Goal: Task Accomplishment & Management: Manage account settings

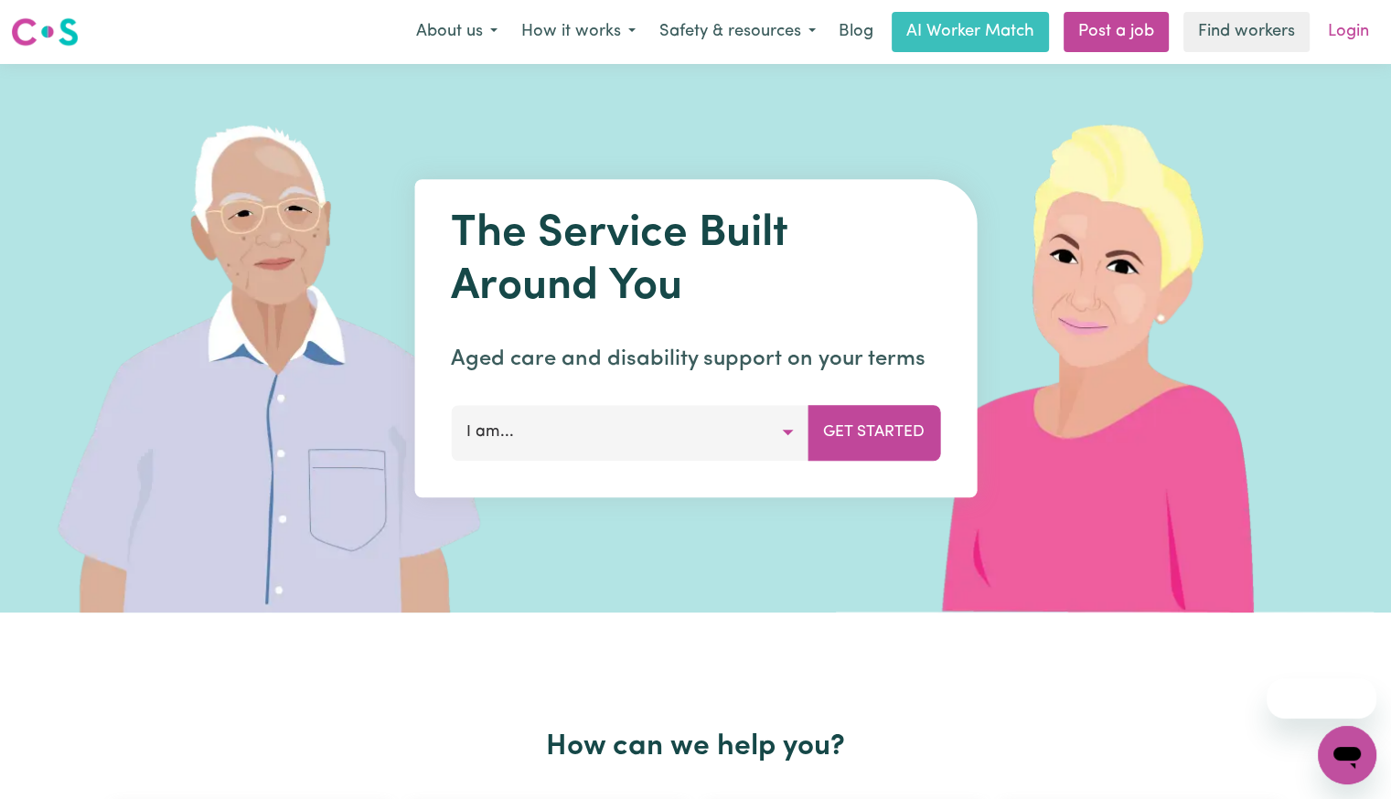
click at [1342, 42] on link "Login" at bounding box center [1348, 32] width 63 height 40
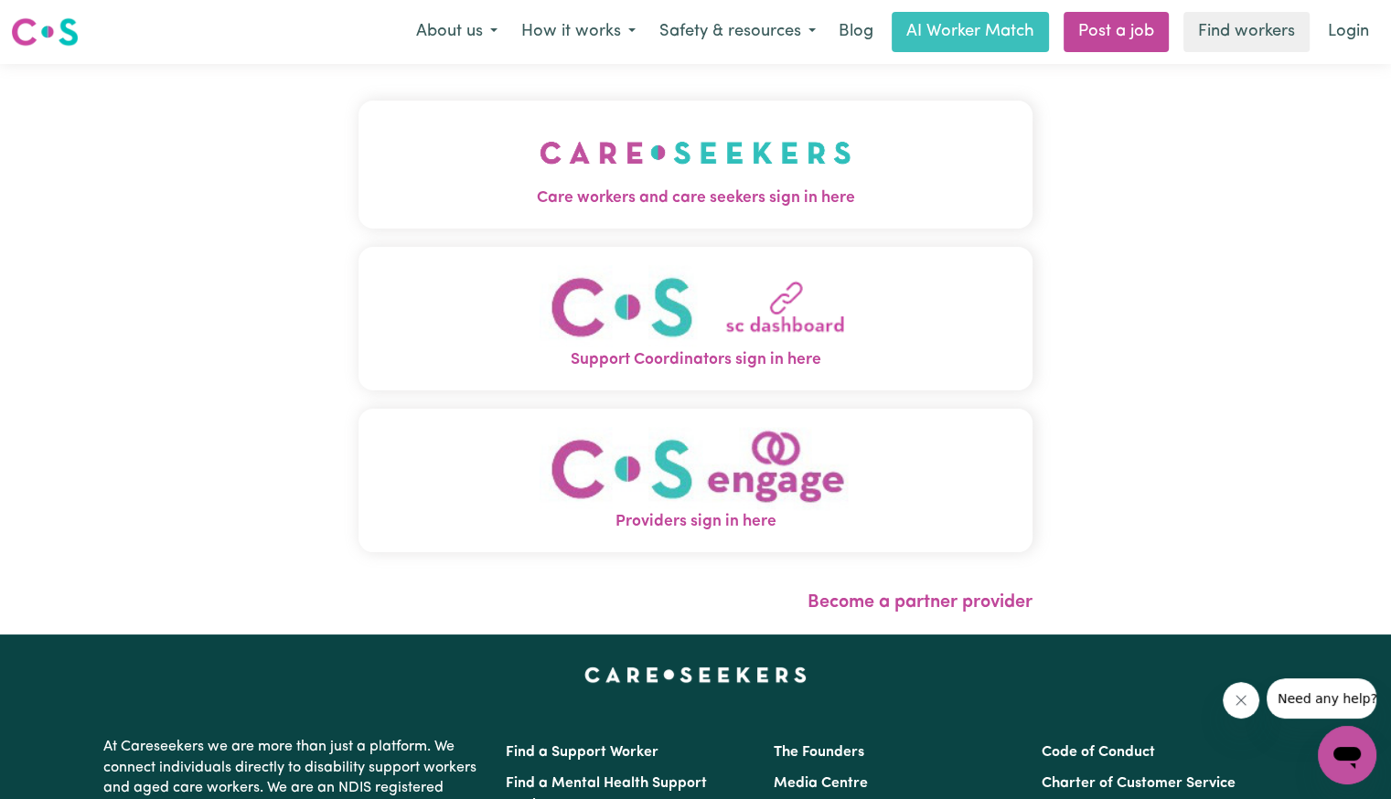
click at [551, 209] on span "Care workers and care seekers sign in here" at bounding box center [695, 199] width 674 height 24
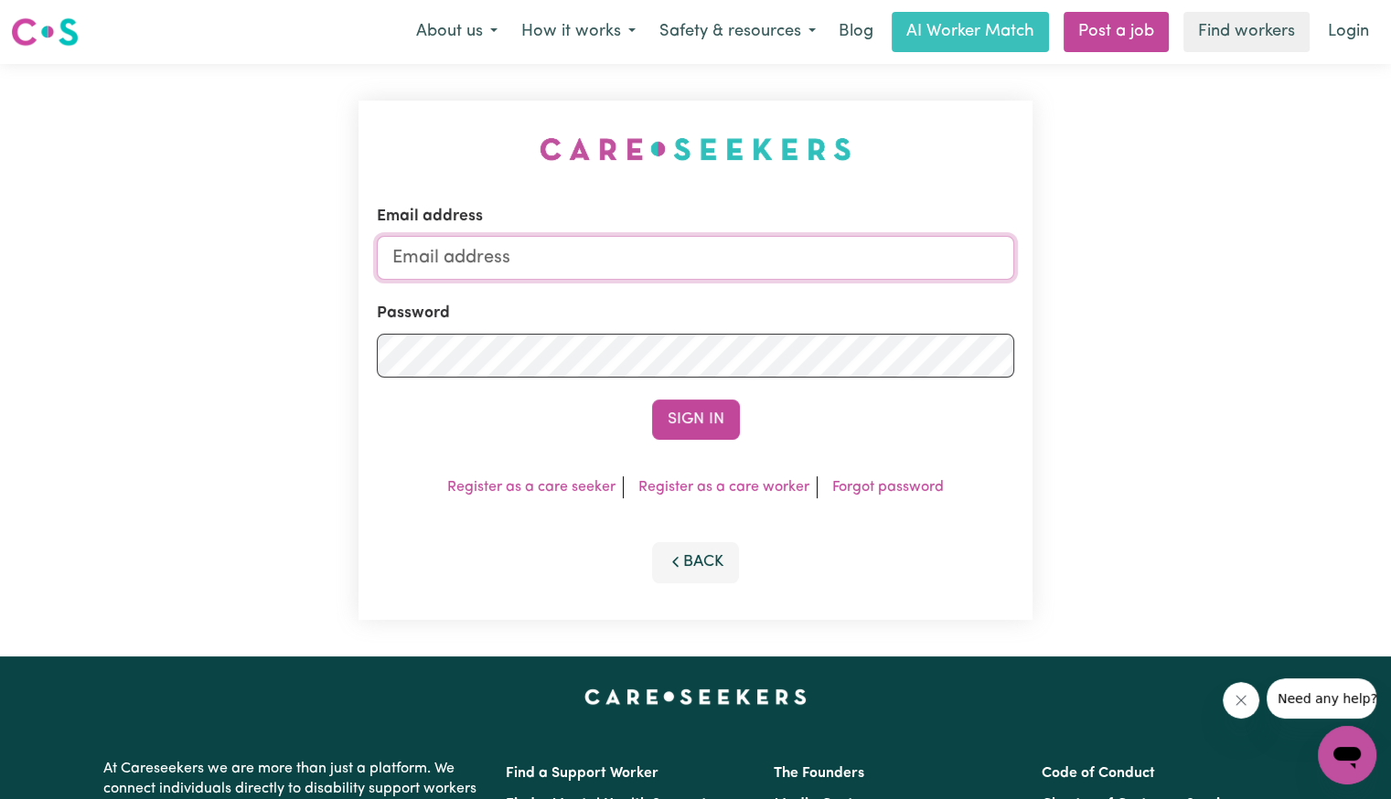
click at [516, 250] on input "Email address" at bounding box center [695, 258] width 637 height 44
drag, startPoint x: 486, startPoint y: 251, endPoint x: 927, endPoint y: 274, distance: 442.3
click at [927, 274] on input "[EMAIL_ADDRESS][DOMAIN_NAME]" at bounding box center [695, 258] width 637 height 44
paste input "NakitaLeroyYD"
type input "[EMAIL_ADDRESS][DOMAIN_NAME]"
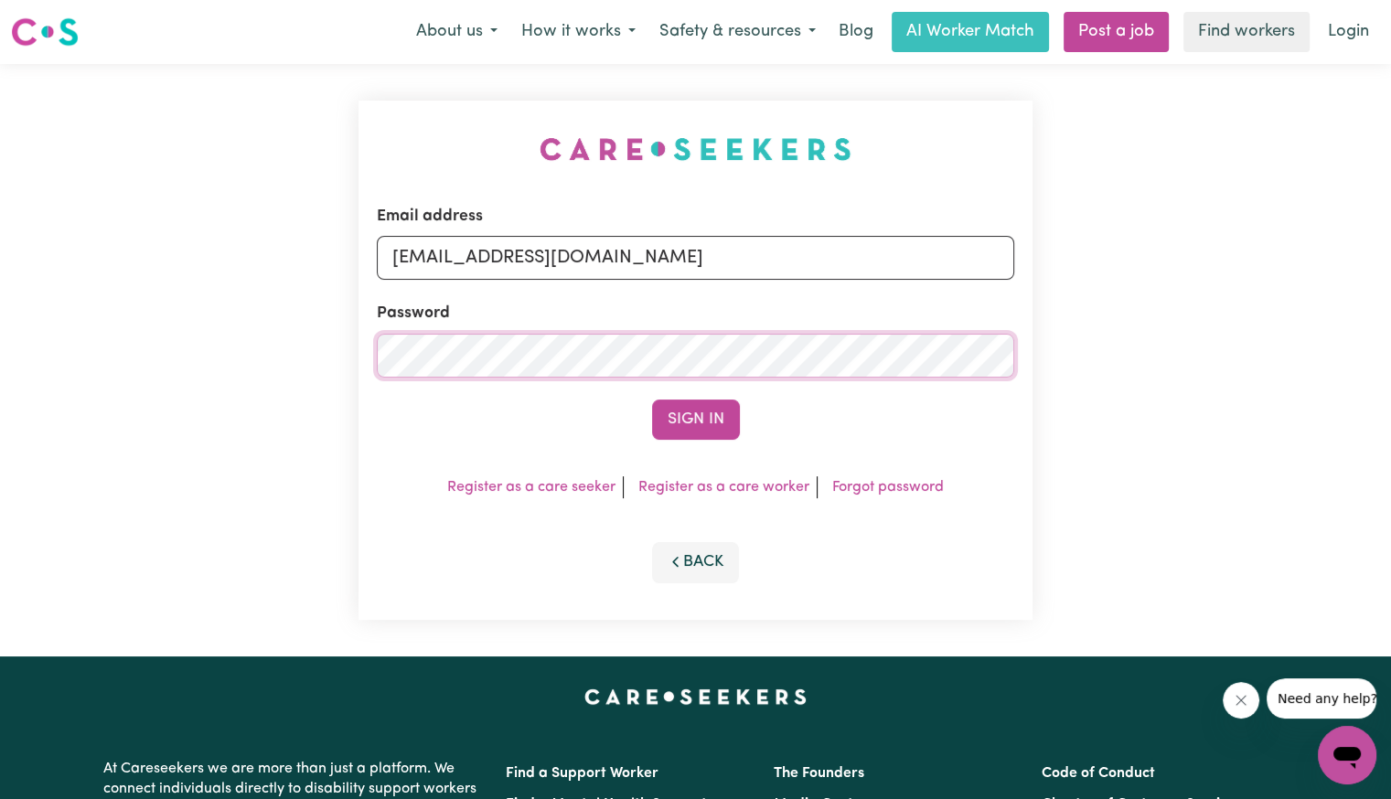
click at [652, 400] on button "Sign In" at bounding box center [696, 420] width 88 height 40
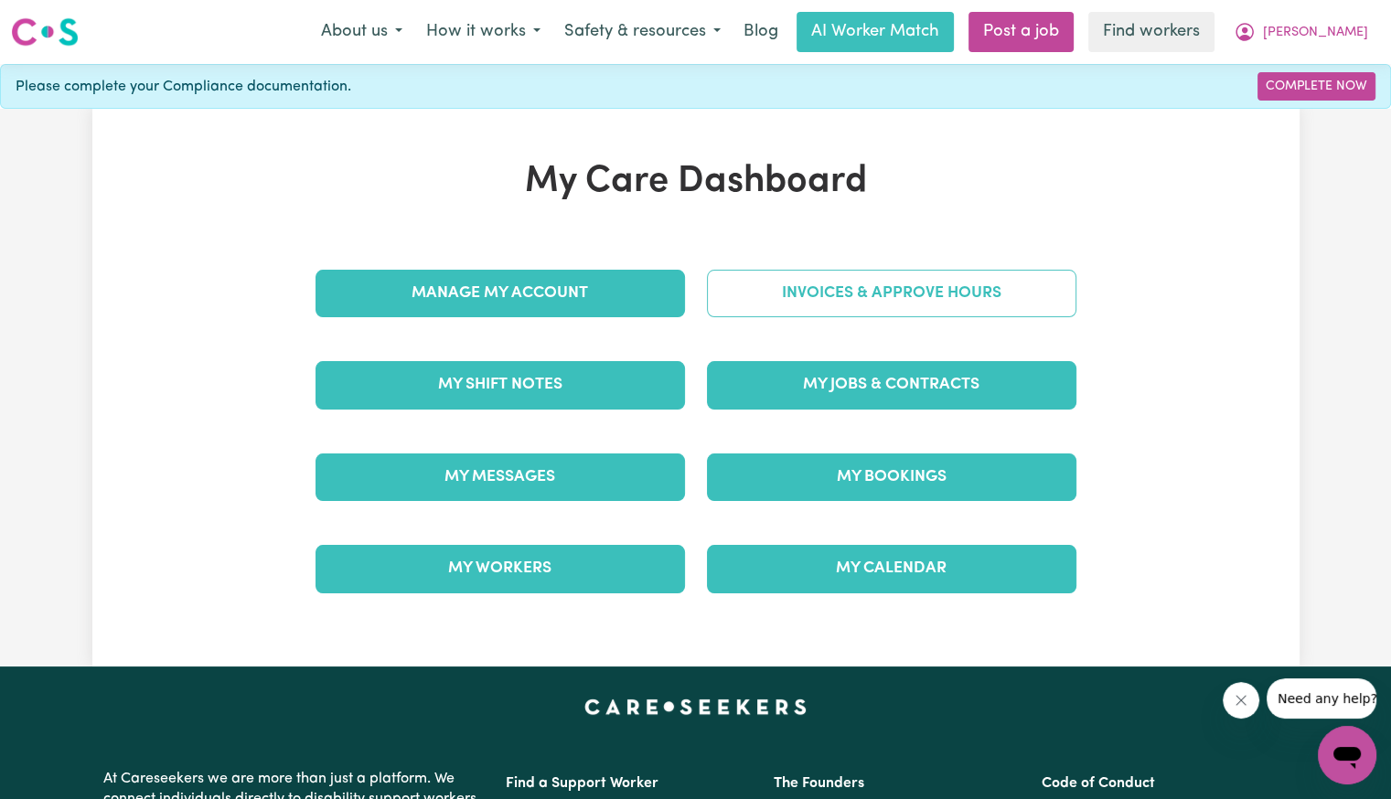
click at [723, 294] on link "Invoices & Approve Hours" at bounding box center [891, 294] width 369 height 48
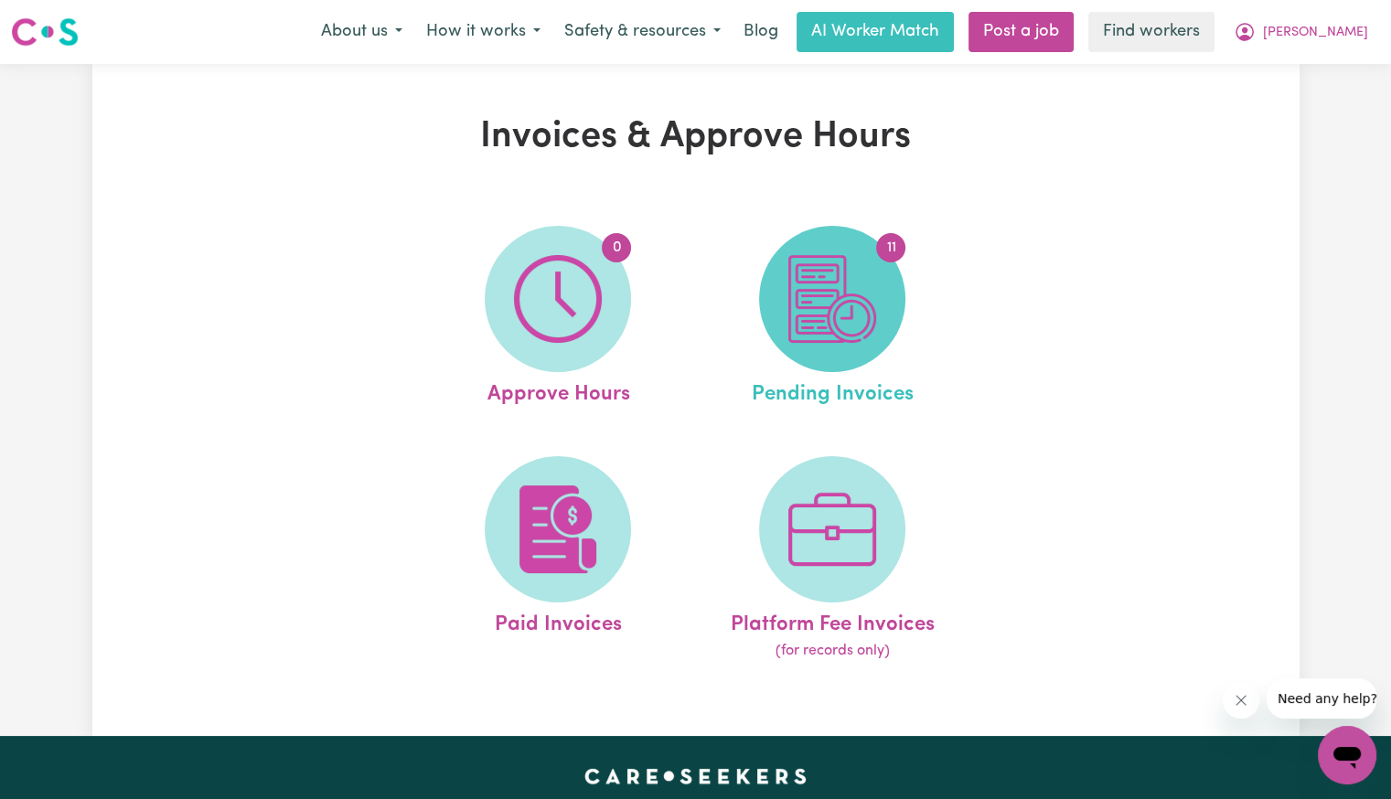
click at [844, 315] on img at bounding box center [832, 299] width 88 height 88
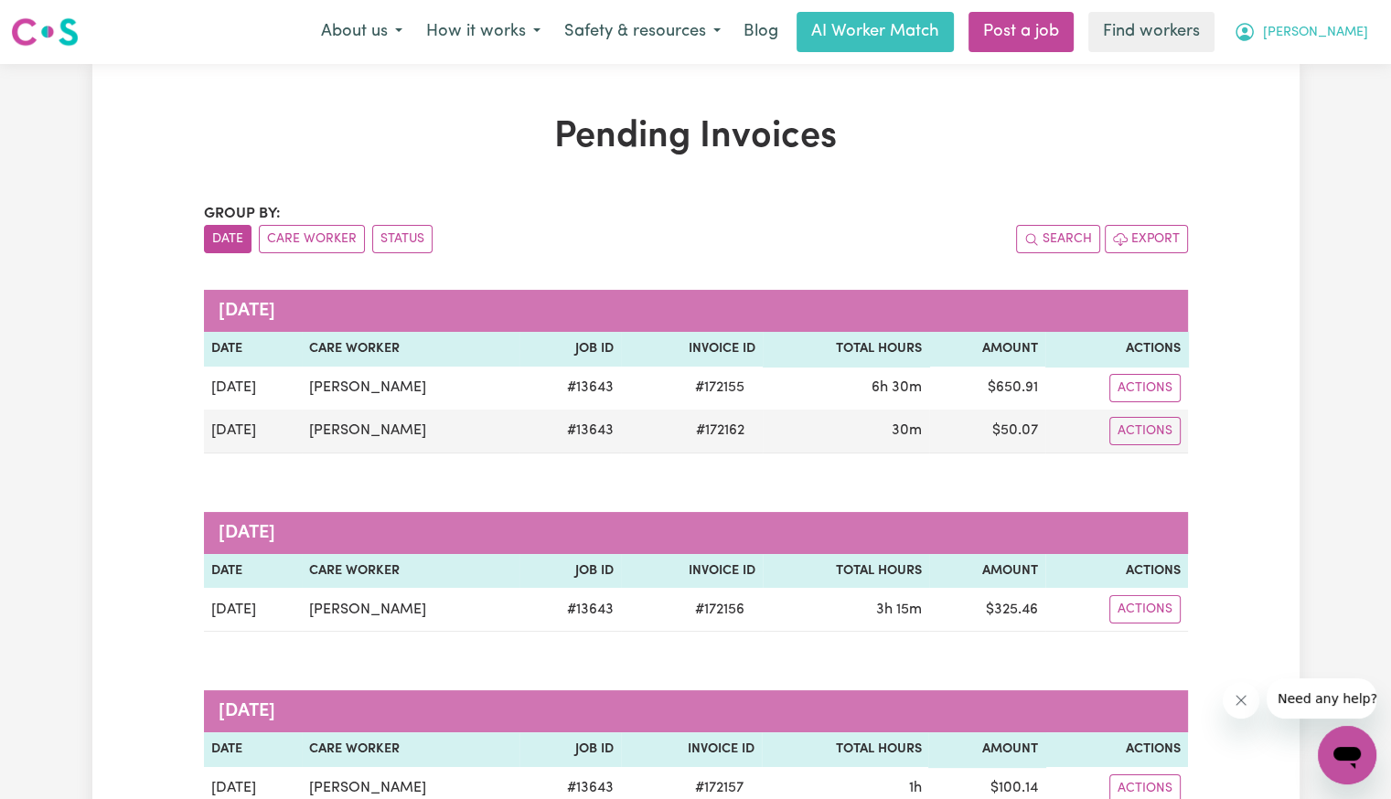
click at [1353, 28] on span "[PERSON_NAME]" at bounding box center [1315, 33] width 105 height 20
click at [1333, 111] on link "Logout" at bounding box center [1307, 105] width 144 height 35
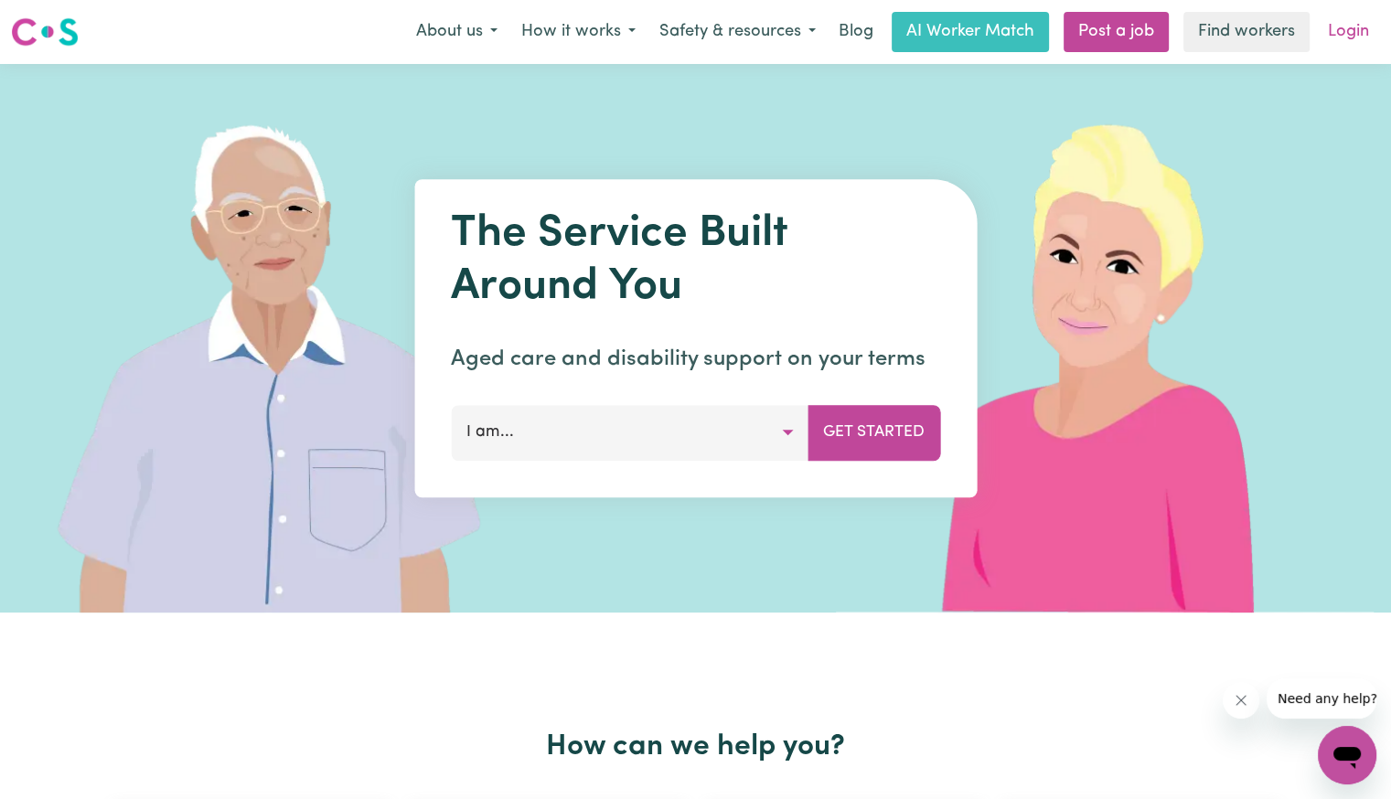
click at [1355, 31] on link "Login" at bounding box center [1348, 32] width 63 height 40
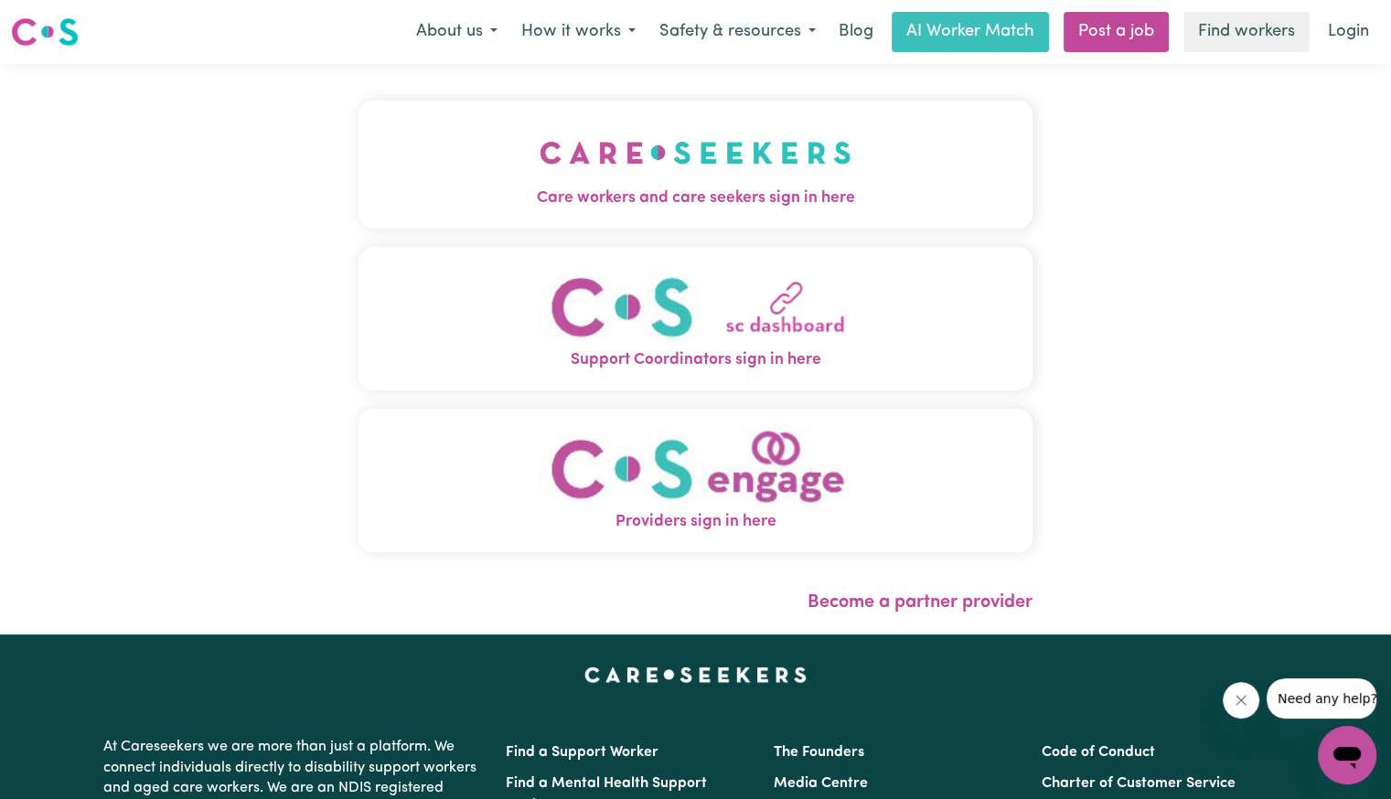
click at [625, 198] on span "Care workers and care seekers sign in here" at bounding box center [695, 199] width 674 height 24
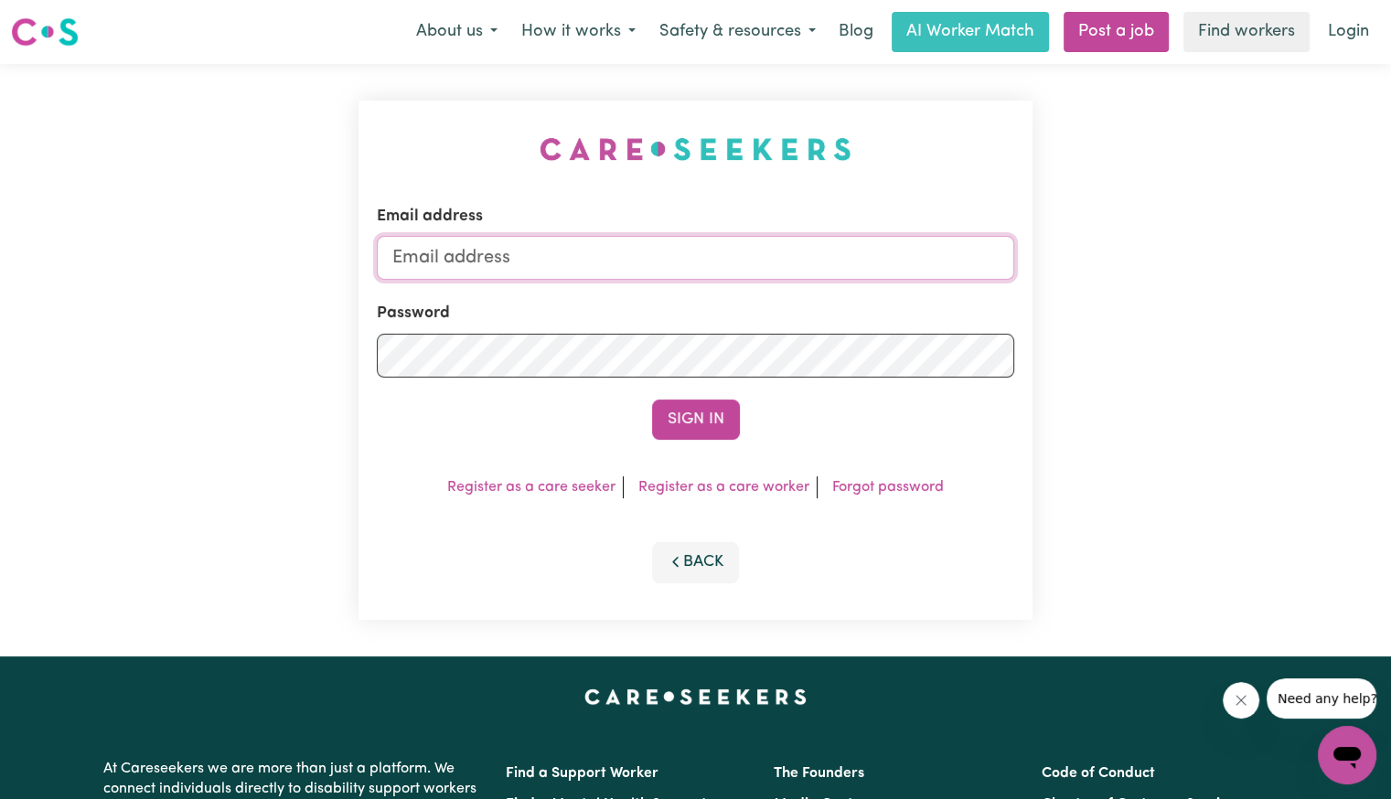
drag, startPoint x: 754, startPoint y: 278, endPoint x: 732, endPoint y: 278, distance: 21.9
click at [754, 278] on input "Email address" at bounding box center [695, 258] width 637 height 44
type input "[EMAIL_ADDRESS][DOMAIN_NAME]"
click at [652, 400] on button "Sign In" at bounding box center [696, 420] width 88 height 40
